Goal: Register for event/course

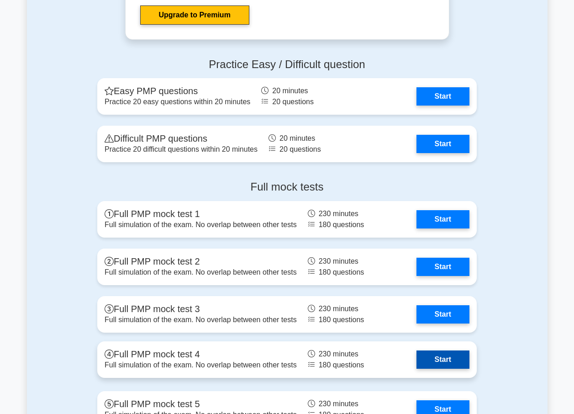
scroll to position [2466, 0]
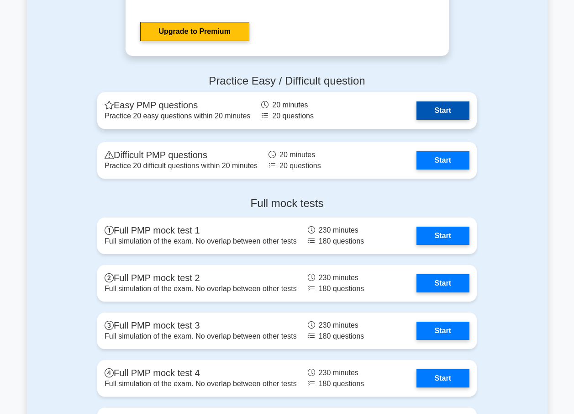
click at [427, 108] on link "Start" at bounding box center [443, 110] width 53 height 18
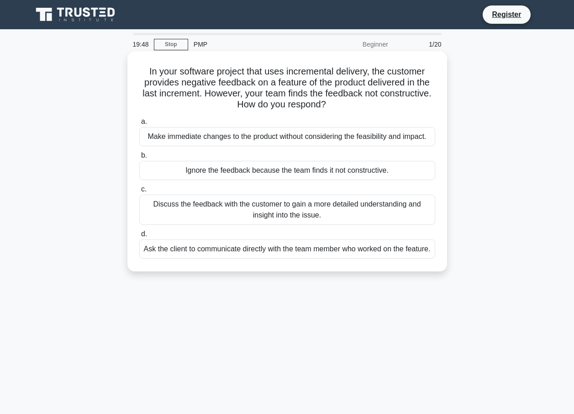
click at [171, 209] on div "Discuss the feedback with the customer to gain a more detailed understanding an…" at bounding box center [287, 210] width 296 height 30
click at [139, 192] on input "c. Discuss the feedback with the customer to gain a more detailed understanding…" at bounding box center [139, 189] width 0 height 6
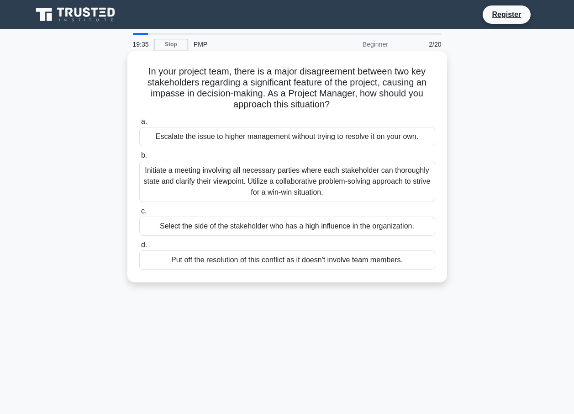
click at [189, 141] on div "Escalate the issue to higher management without trying to resolve it on your ow…" at bounding box center [287, 136] width 296 height 19
click at [139, 125] on input "a. Escalate the issue to higher management without trying to resolve it on your…" at bounding box center [139, 122] width 0 height 6
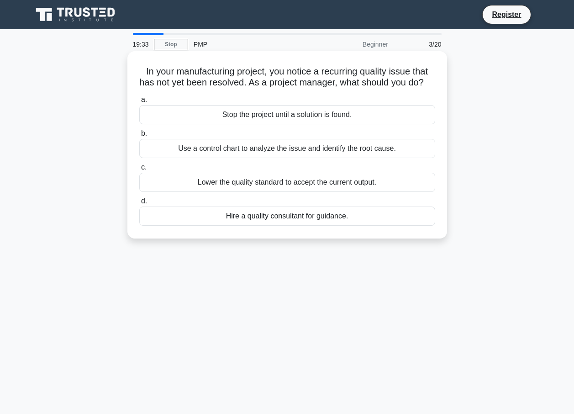
click at [210, 121] on div "Stop the project until a solution is found." at bounding box center [287, 114] width 296 height 19
click at [139, 103] on input "a. Stop the project until a solution is found." at bounding box center [139, 100] width 0 height 6
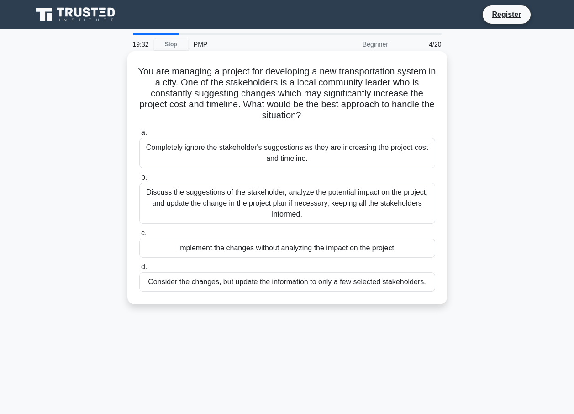
click at [206, 151] on div "Completely ignore the stakeholder's suggestions as they are increasing the proj…" at bounding box center [287, 153] width 296 height 30
click at [139, 136] on input "a. Completely ignore the stakeholder's suggestions as they are increasing the p…" at bounding box center [139, 133] width 0 height 6
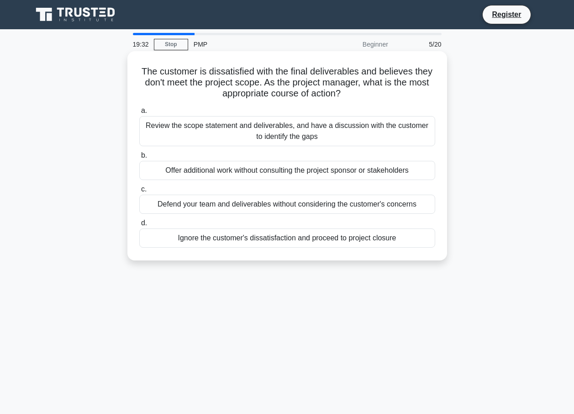
click at [210, 171] on div "Offer additional work without consulting the project sponsor or stakeholders" at bounding box center [287, 170] width 296 height 19
click at [139, 158] on input "b. Offer additional work without consulting the project sponsor or stakeholders" at bounding box center [139, 156] width 0 height 6
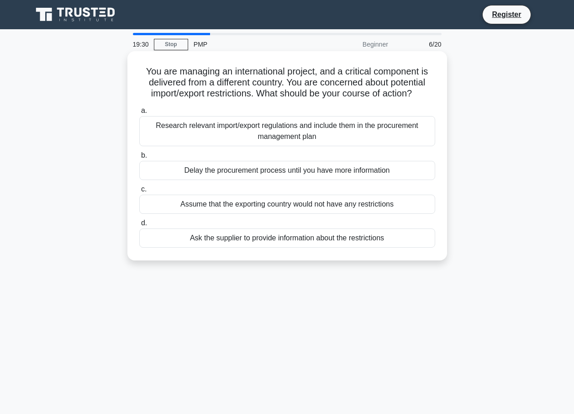
click at [218, 195] on div "Assume that the exporting country would not have any restrictions" at bounding box center [287, 204] width 296 height 19
click at [139, 192] on input "c. Assume that the exporting country would not have any restrictions" at bounding box center [139, 189] width 0 height 6
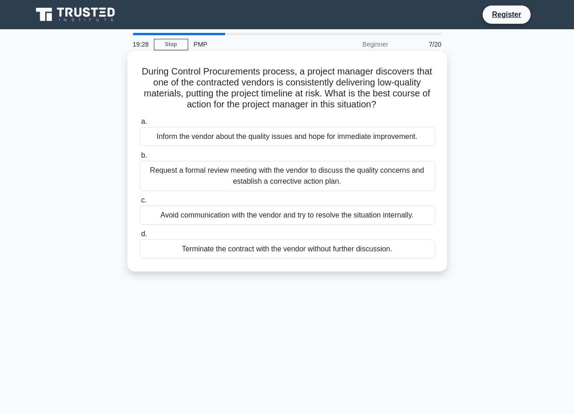
click at [245, 173] on div "Request a formal review meeting with the vendor to discuss the quality concerns…" at bounding box center [287, 176] width 296 height 30
click at [139, 158] on input "b. Request a formal review meeting with the vendor to discuss the quality conce…" at bounding box center [139, 156] width 0 height 6
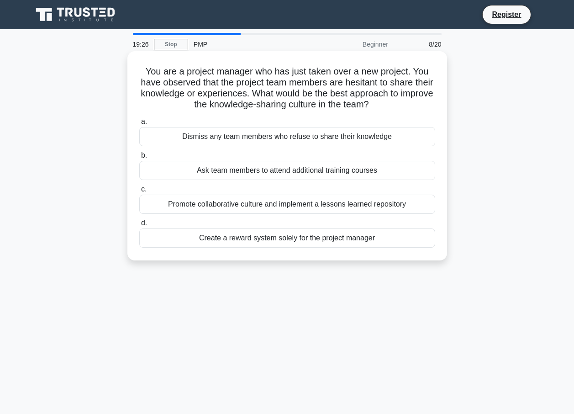
click at [246, 206] on div "Promote collaborative culture and implement a lessons learned repository" at bounding box center [287, 204] width 296 height 19
click at [139, 192] on input "c. Promote collaborative culture and implement a lessons learned repository" at bounding box center [139, 189] width 0 height 6
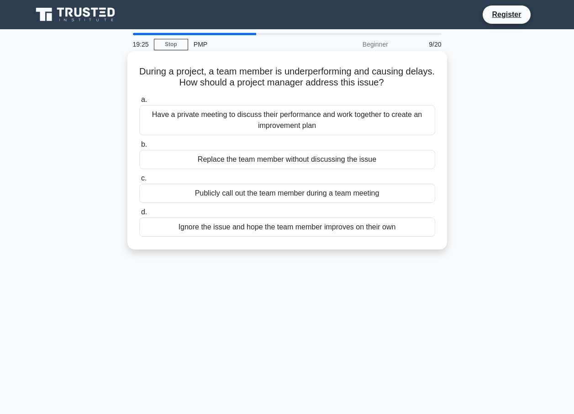
click at [248, 197] on div "Publicly call out the team member during a team meeting" at bounding box center [287, 193] width 296 height 19
click at [139, 181] on input "c. Publicly call out the team member during a team meeting" at bounding box center [139, 178] width 0 height 6
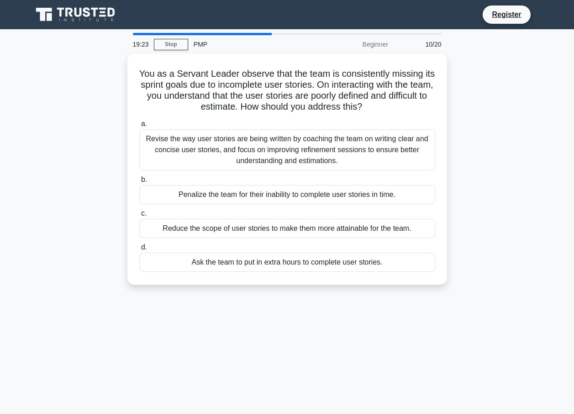
click at [252, 229] on div "Reduce the scope of user stories to make them more attainable for the team." at bounding box center [287, 228] width 296 height 19
click at [139, 216] on input "c. Reduce the scope of user stories to make them more attainable for the team." at bounding box center [139, 214] width 0 height 6
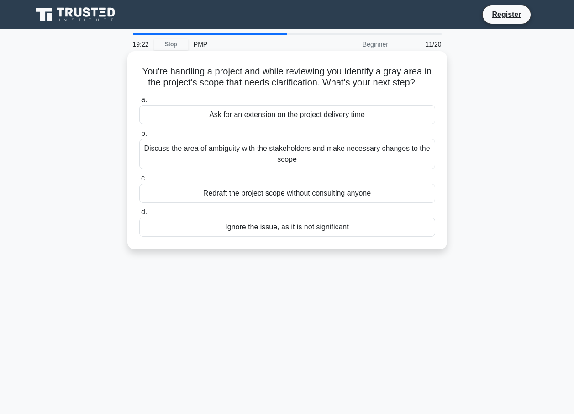
click at [266, 234] on div "Ignore the issue, as it is not significant" at bounding box center [287, 226] width 296 height 19
click at [139, 215] on input "d. Ignore the issue, as it is not significant" at bounding box center [139, 212] width 0 height 6
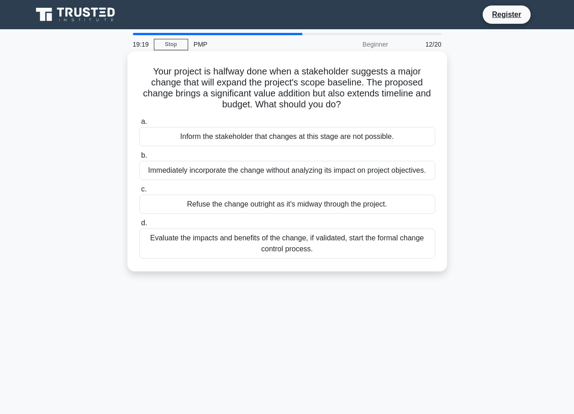
click at [208, 137] on div "Inform the stakeholder that changes at this stage are not possible." at bounding box center [287, 136] width 296 height 19
click at [139, 125] on input "a. Inform the stakeholder that changes at this stage are not possible." at bounding box center [139, 122] width 0 height 6
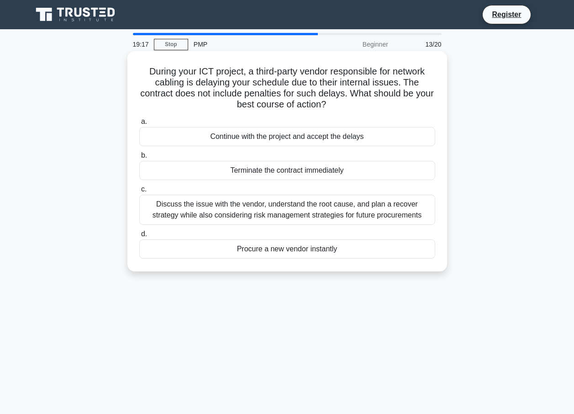
click at [179, 208] on div "Discuss the issue with the vendor, understand the root cause, and plan a recove…" at bounding box center [287, 210] width 296 height 30
click at [139, 192] on input "c. Discuss the issue with the vendor, understand the root cause, and plan a rec…" at bounding box center [139, 189] width 0 height 6
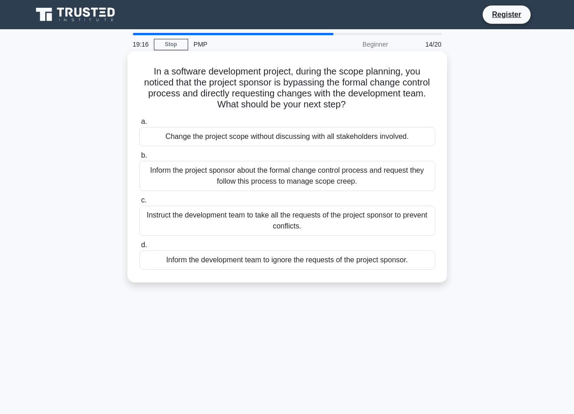
click at [190, 174] on div "Inform the project sponsor about the formal change control process and request …" at bounding box center [287, 176] width 296 height 30
click at [139, 158] on input "b. Inform the project sponsor about the formal change control process and reque…" at bounding box center [139, 156] width 0 height 6
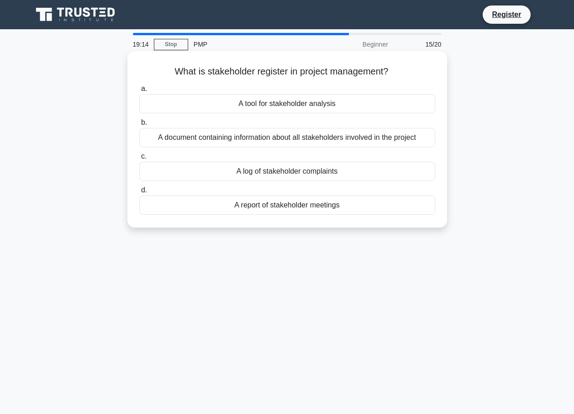
click at [223, 172] on div "A log of stakeholder complaints" at bounding box center [287, 171] width 296 height 19
click at [139, 159] on input "c. A log of stakeholder complaints" at bounding box center [139, 156] width 0 height 6
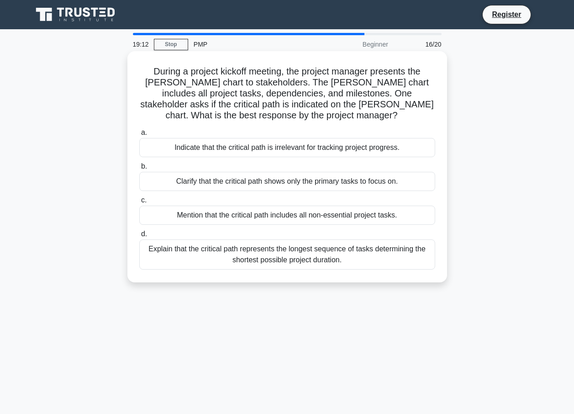
click at [256, 154] on div "Indicate that the critical path is irrelevant for tracking project progress." at bounding box center [287, 147] width 296 height 19
click at [139, 136] on input "a. Indicate that the critical path is irrelevant for tracking project progress." at bounding box center [139, 133] width 0 height 6
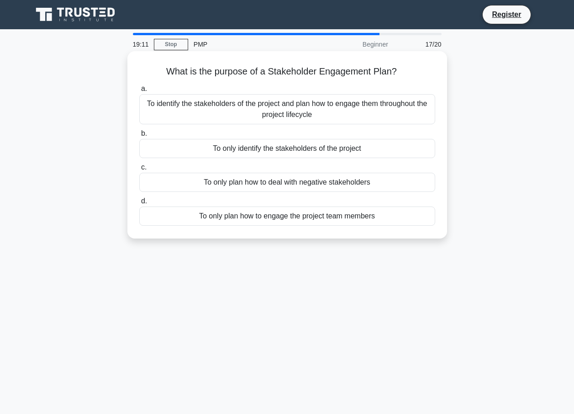
click at [276, 185] on div "To only plan how to deal with negative stakeholders" at bounding box center [287, 182] width 296 height 19
click at [139, 170] on input "c. To only plan how to deal with negative stakeholders" at bounding box center [139, 167] width 0 height 6
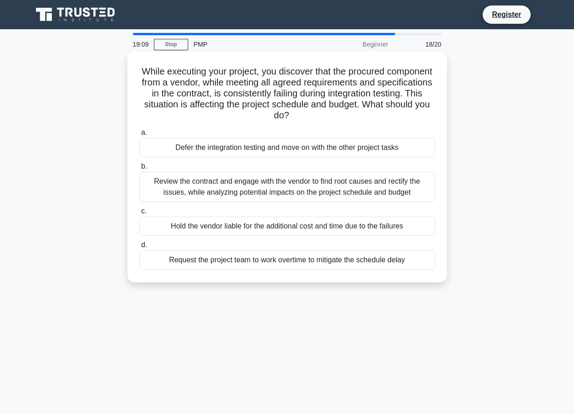
click at [275, 179] on div "Review the contract and engage with the vendor to find root causes and rectify …" at bounding box center [287, 187] width 296 height 30
click at [139, 169] on input "b. Review the contract and engage with the vendor to find root causes and recti…" at bounding box center [139, 167] width 0 height 6
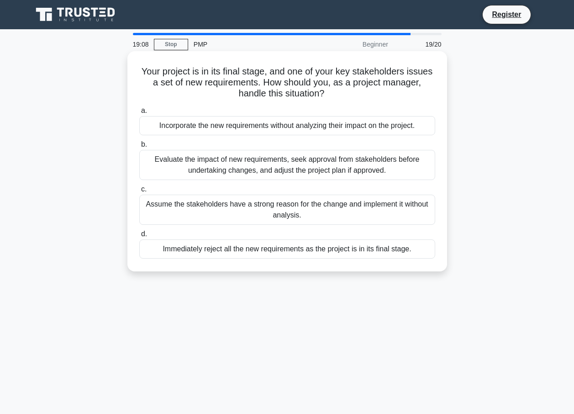
click at [254, 128] on div "Incorporate the new requirements without analyzing their impact on the project." at bounding box center [287, 125] width 296 height 19
click at [139, 114] on input "a. Incorporate the new requirements without analyzing their impact on the proje…" at bounding box center [139, 111] width 0 height 6
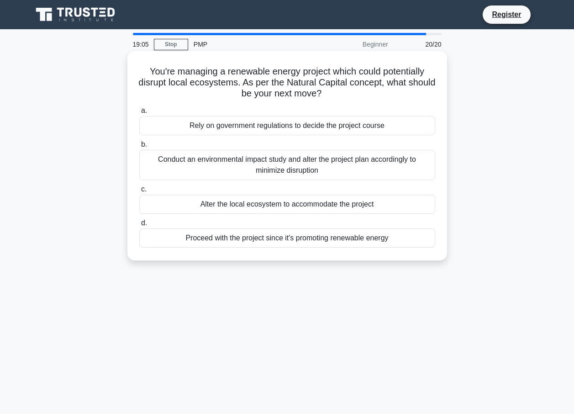
click at [261, 175] on div "Conduct an environmental impact study and alter the project plan accordingly to…" at bounding box center [287, 165] width 296 height 30
click at [139, 148] on input "b. Conduct an environmental impact study and alter the project plan accordingly…" at bounding box center [139, 145] width 0 height 6
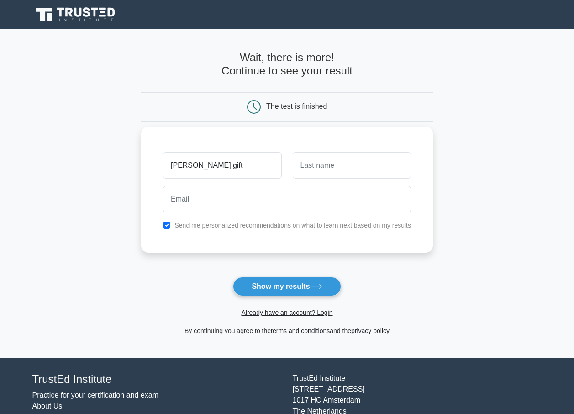
type input "bunjo catherine gift"
click at [233, 277] on button "Show my results" at bounding box center [287, 286] width 108 height 19
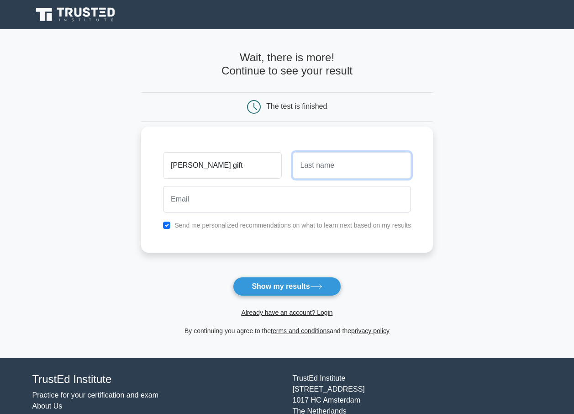
click at [233, 277] on button "Show my results" at bounding box center [287, 286] width 108 height 19
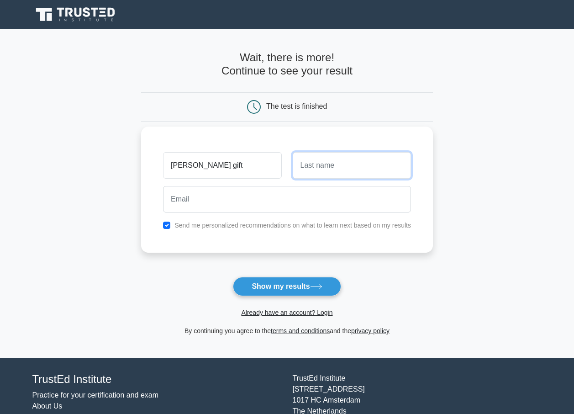
click at [233, 277] on button "Show my results" at bounding box center [287, 286] width 108 height 19
type input "catherine"
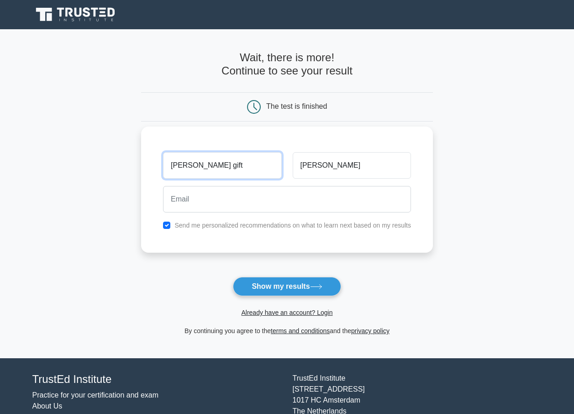
click at [241, 162] on input "bunjo catherine gift" at bounding box center [222, 165] width 118 height 26
click at [233, 277] on button "Show my results" at bounding box center [287, 286] width 108 height 19
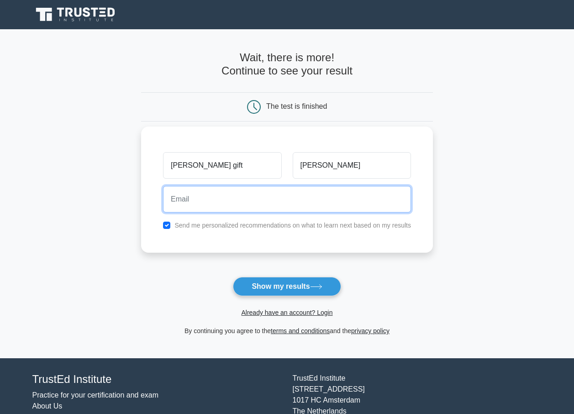
click at [233, 277] on button "Show my results" at bounding box center [287, 286] width 108 height 19
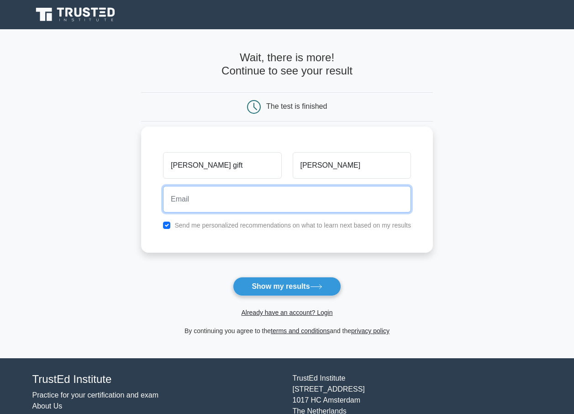
click at [233, 277] on button "Show my results" at bounding box center [287, 286] width 108 height 19
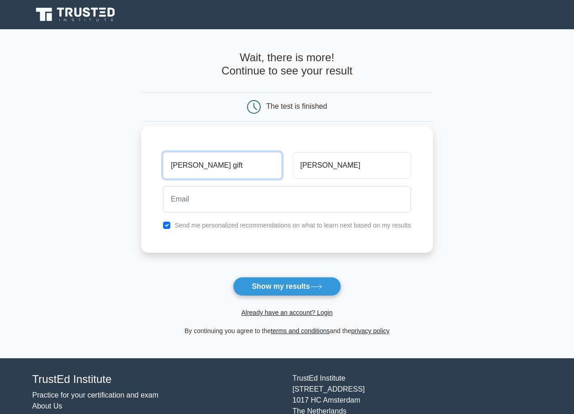
click at [203, 174] on input "bunjo catherine gift" at bounding box center [222, 165] width 118 height 26
click at [205, 164] on input "herine gift" at bounding box center [222, 165] width 118 height 26
type input "h"
type input "BUNJO"
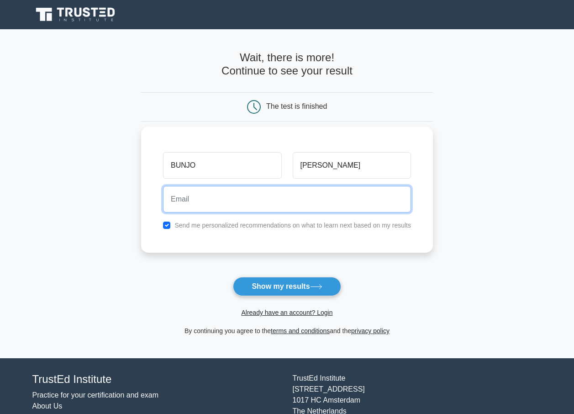
click at [206, 192] on input "email" at bounding box center [287, 199] width 248 height 26
type input "W"
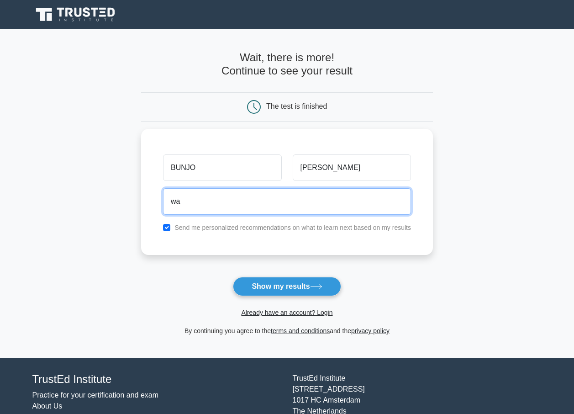
type input "w"
type input "bunjoelon@42"
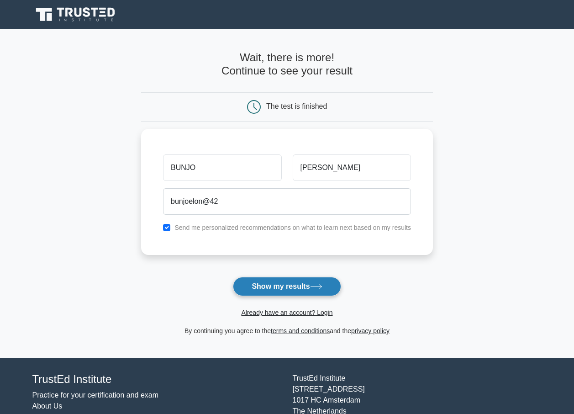
click at [317, 292] on button "Show my results" at bounding box center [287, 286] width 108 height 19
click at [313, 286] on form "Wait, there is more! Continue to see your result The test is finished BUNJO" at bounding box center [287, 193] width 292 height 285
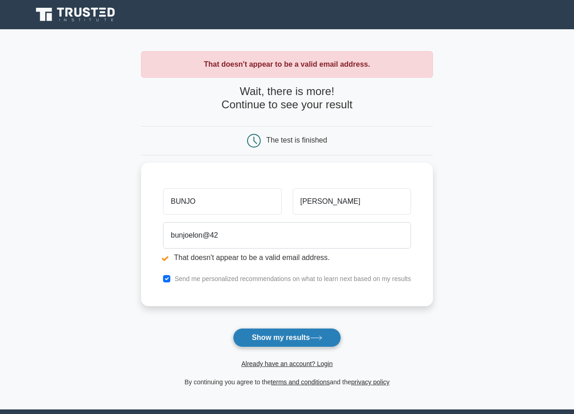
click at [286, 332] on button "Show my results" at bounding box center [287, 337] width 108 height 19
click at [302, 339] on button "Show my results" at bounding box center [287, 337] width 108 height 19
click at [297, 367] on link "Already have an account? Login" at bounding box center [286, 363] width 91 height 7
